Goal: Register for event/course

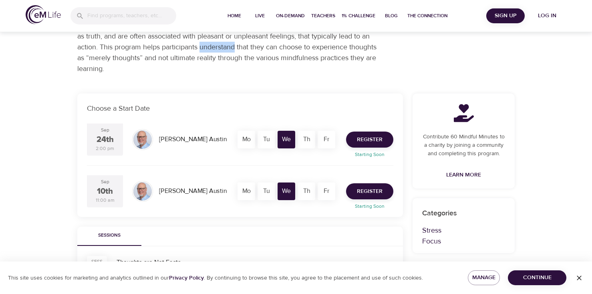
scroll to position [96, 0]
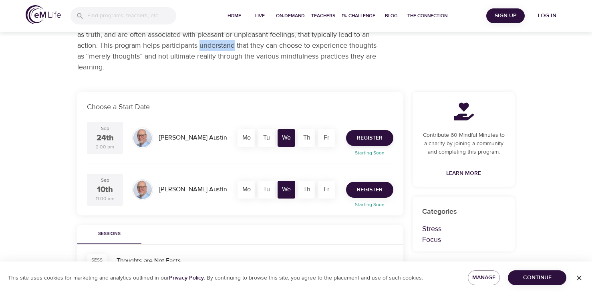
click at [356, 192] on button "Register" at bounding box center [369, 190] width 47 height 16
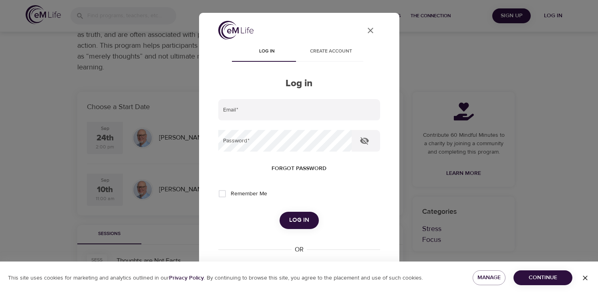
click at [332, 72] on div "Log in Create account Log in Email   * Password   * Forgot password Remember Me…" at bounding box center [299, 183] width 162 height 282
click at [329, 57] on button "Create account" at bounding box center [331, 51] width 64 height 19
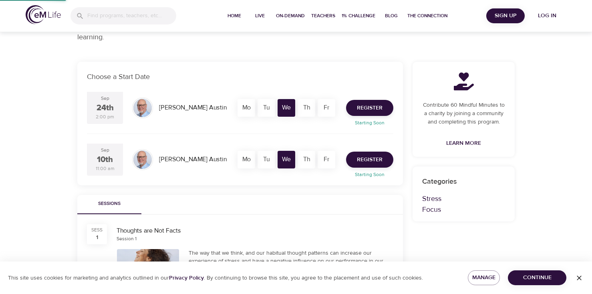
scroll to position [42, 0]
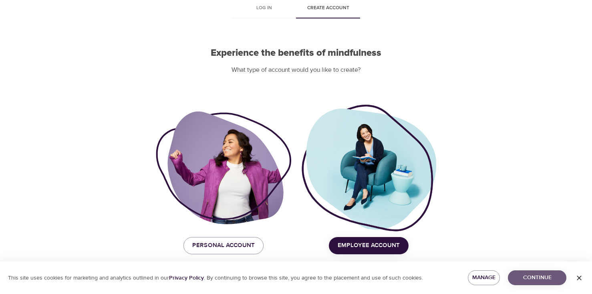
click at [516, 275] on span "Continue" at bounding box center [538, 278] width 46 height 10
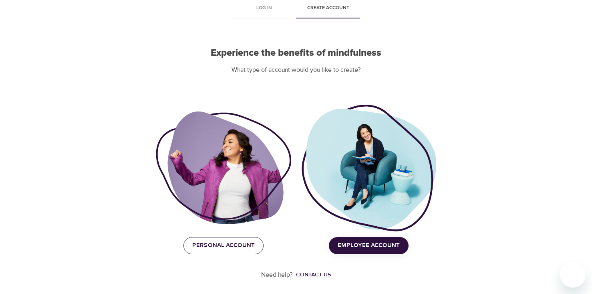
click at [243, 241] on span "Personal Account" at bounding box center [223, 245] width 63 height 10
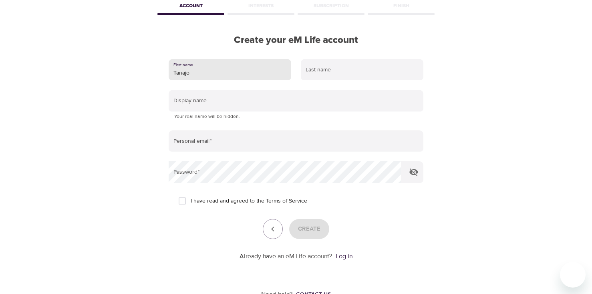
click at [198, 69] on input "Tanajo" at bounding box center [230, 70] width 123 height 22
click at [197, 75] on input "Tanajo" at bounding box center [230, 70] width 123 height 22
type input "[PERSON_NAME]"
type input "Sen"
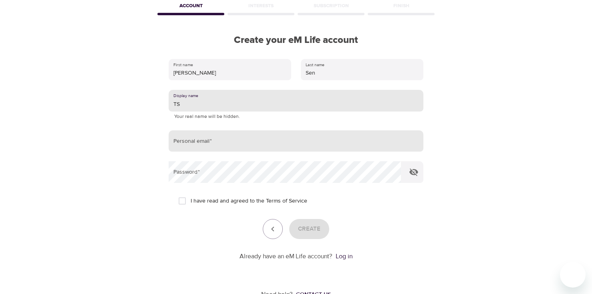
type input "TS"
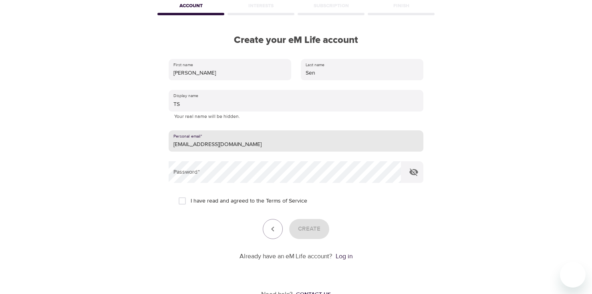
type input "[EMAIL_ADDRESS][DOMAIN_NAME]"
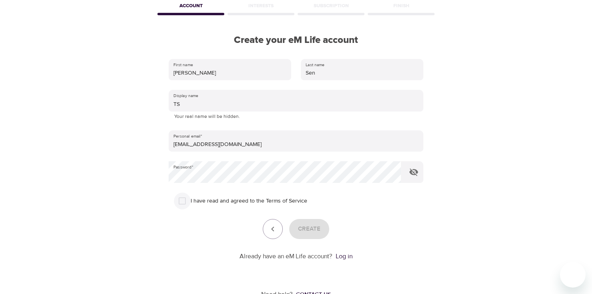
click at [181, 204] on input "I have read and agreed to the Terms of Service" at bounding box center [182, 200] width 17 height 17
checkbox input "true"
click at [301, 226] on span "Create" at bounding box center [309, 229] width 22 height 10
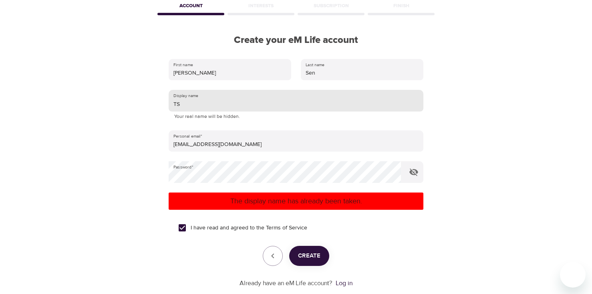
click at [194, 103] on input "TS" at bounding box center [296, 101] width 255 height 22
type input "TSEm"
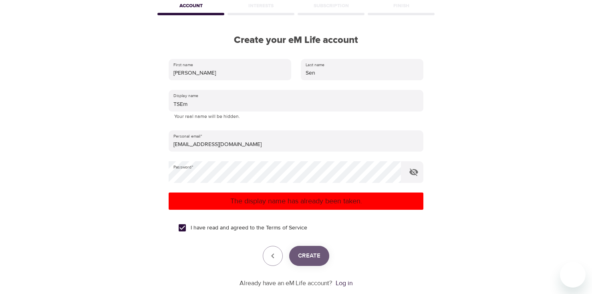
click at [306, 254] on span "Create" at bounding box center [309, 256] width 22 height 10
click at [91, 194] on div "User Profile Account Interests Subscription Finish Create your eM Life account …" at bounding box center [296, 105] width 457 height 294
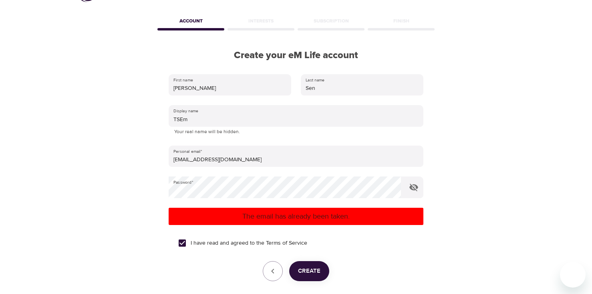
scroll to position [0, 0]
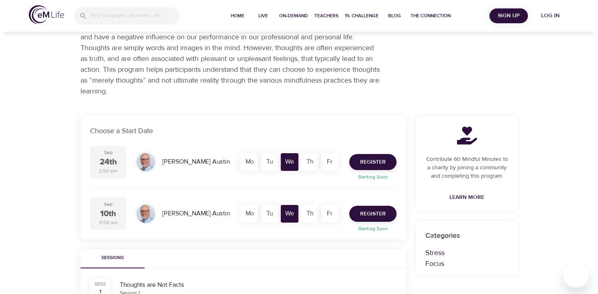
scroll to position [74, 0]
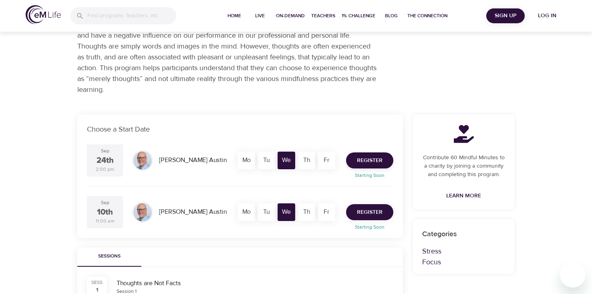
click at [354, 211] on button "Register" at bounding box center [369, 212] width 47 height 16
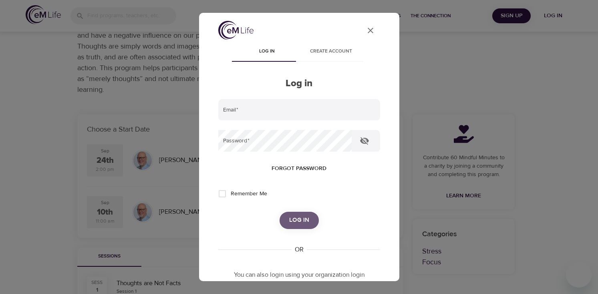
click at [303, 217] on span "Log in" at bounding box center [299, 220] width 20 height 10
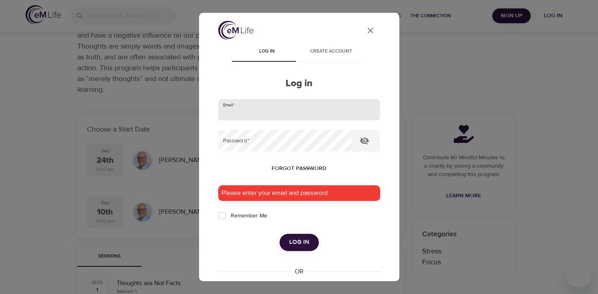
click at [259, 113] on input "email" at bounding box center [299, 110] width 162 height 22
type input "[EMAIL_ADDRESS][DOMAIN_NAME]"
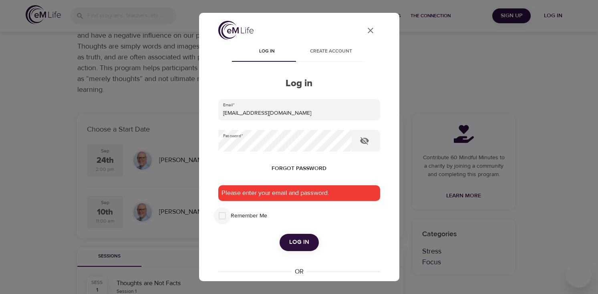
click at [227, 212] on input "Remember Me" at bounding box center [222, 215] width 17 height 17
checkbox input "true"
click at [283, 236] on button "Log in" at bounding box center [299, 242] width 39 height 17
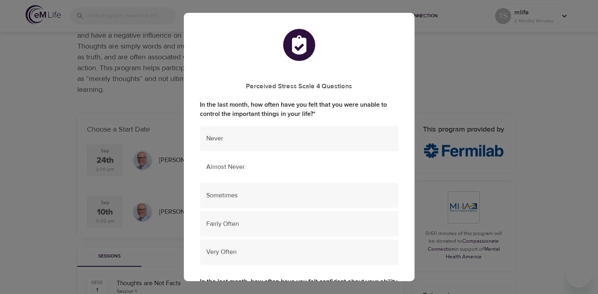
click at [251, 172] on div "Almost Never" at bounding box center [299, 166] width 199 height 25
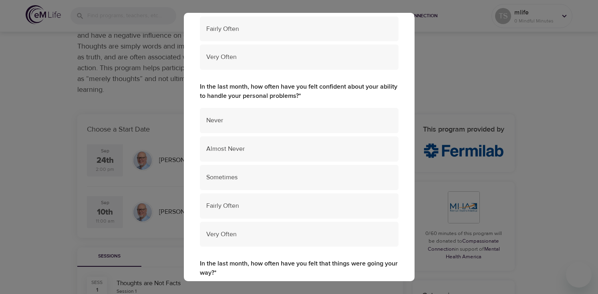
scroll to position [210, 0]
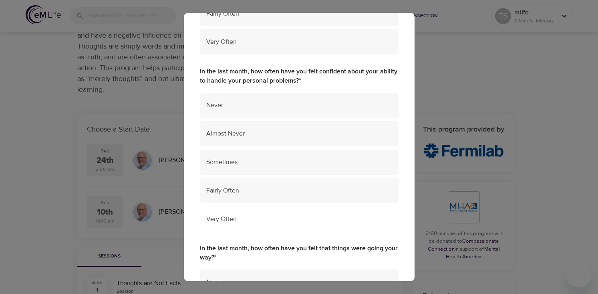
click at [262, 214] on span "Very Often" at bounding box center [299, 218] width 186 height 9
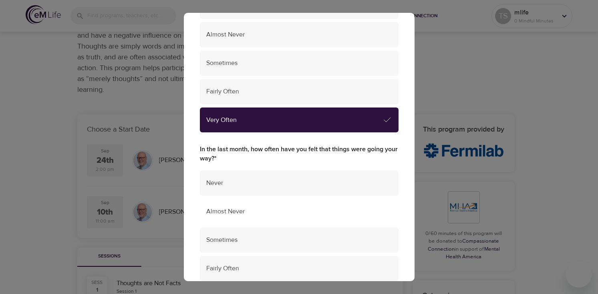
scroll to position [311, 0]
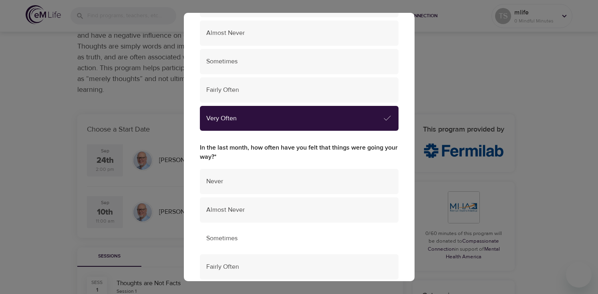
click at [260, 226] on div "Sometimes" at bounding box center [299, 238] width 199 height 25
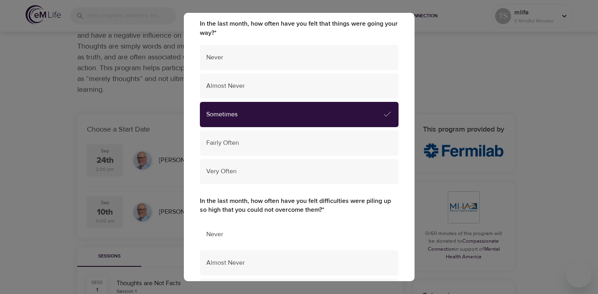
scroll to position [473, 0]
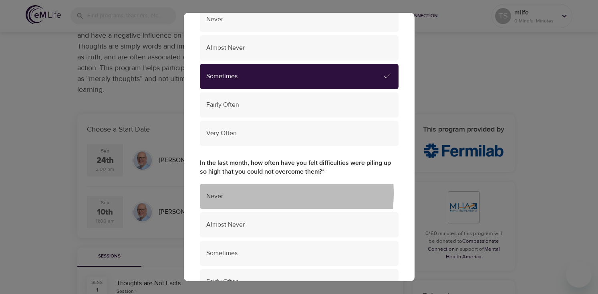
click at [243, 192] on span "Never" at bounding box center [299, 196] width 186 height 9
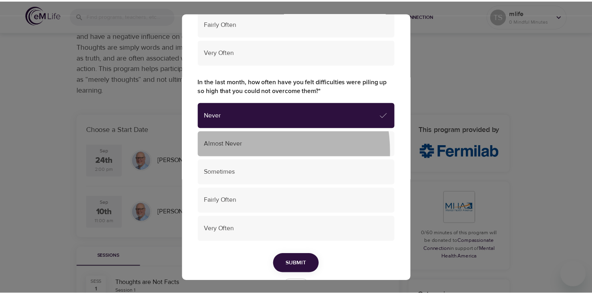
scroll to position [571, 0]
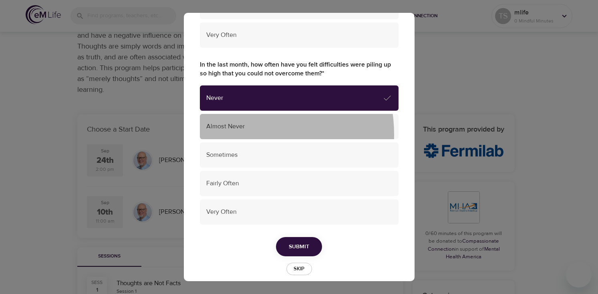
click at [287, 237] on button "Submit" at bounding box center [299, 247] width 46 height 20
